Goal: Transaction & Acquisition: Purchase product/service

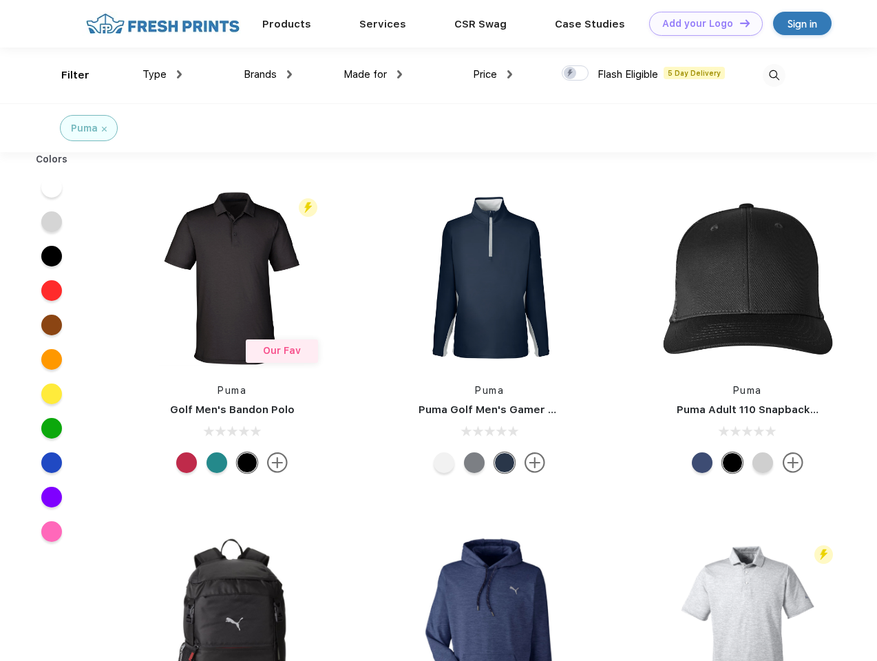
click at [701, 23] on link "Add your Logo Design Tool" at bounding box center [706, 24] width 114 height 24
click at [0, 0] on div "Design Tool" at bounding box center [0, 0] width 0 height 0
click at [739, 23] on link "Add your Logo Design Tool" at bounding box center [706, 24] width 114 height 24
click at [66, 75] on div "Filter" at bounding box center [75, 75] width 28 height 16
click at [162, 74] on span "Type" at bounding box center [154, 74] width 24 height 12
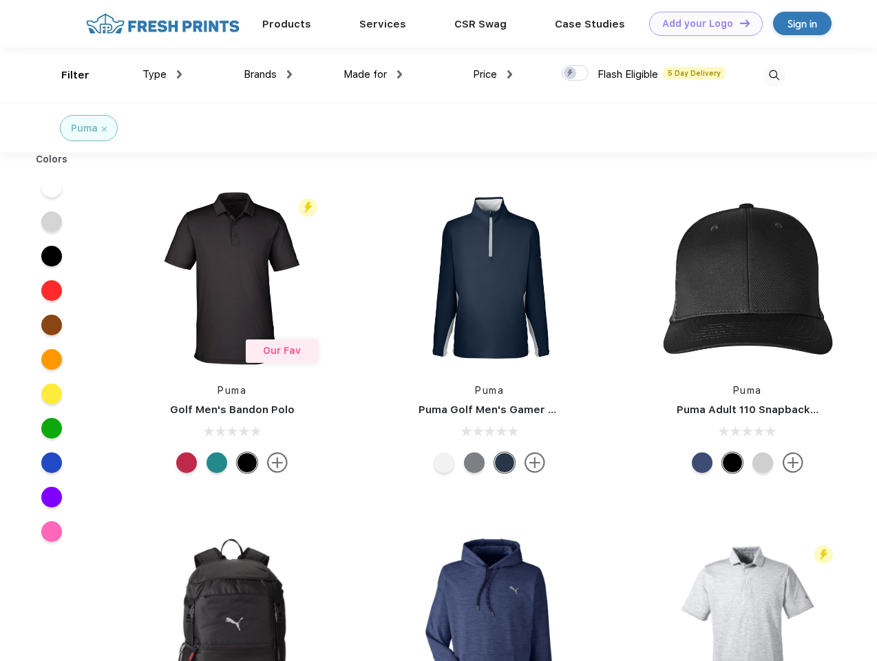
click at [268, 74] on span "Brands" at bounding box center [260, 74] width 33 height 12
click at [373, 74] on span "Made for" at bounding box center [364, 74] width 43 height 12
click at [493, 74] on span "Price" at bounding box center [485, 74] width 24 height 12
click at [575, 74] on div at bounding box center [575, 72] width 27 height 15
click at [571, 74] on input "checkbox" at bounding box center [566, 69] width 9 height 9
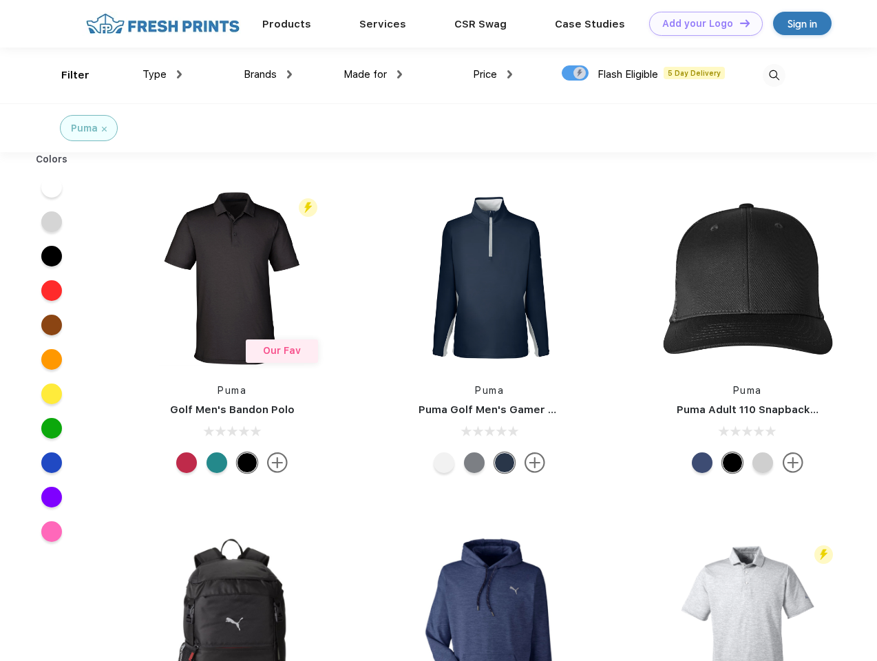
click at [774, 75] on img at bounding box center [774, 75] width 23 height 23
